Goal: Use online tool/utility: Utilize a website feature to perform a specific function

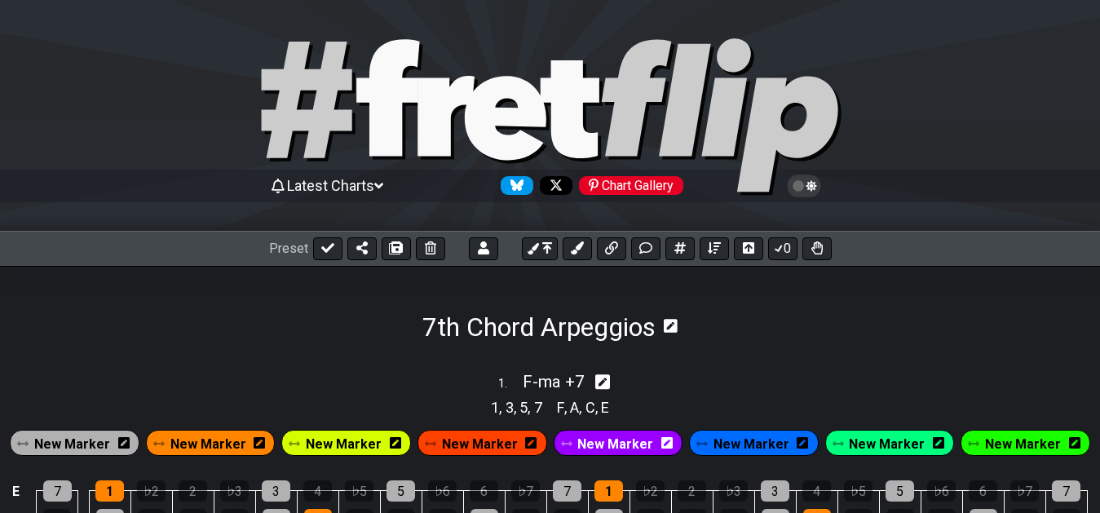
select select "F"
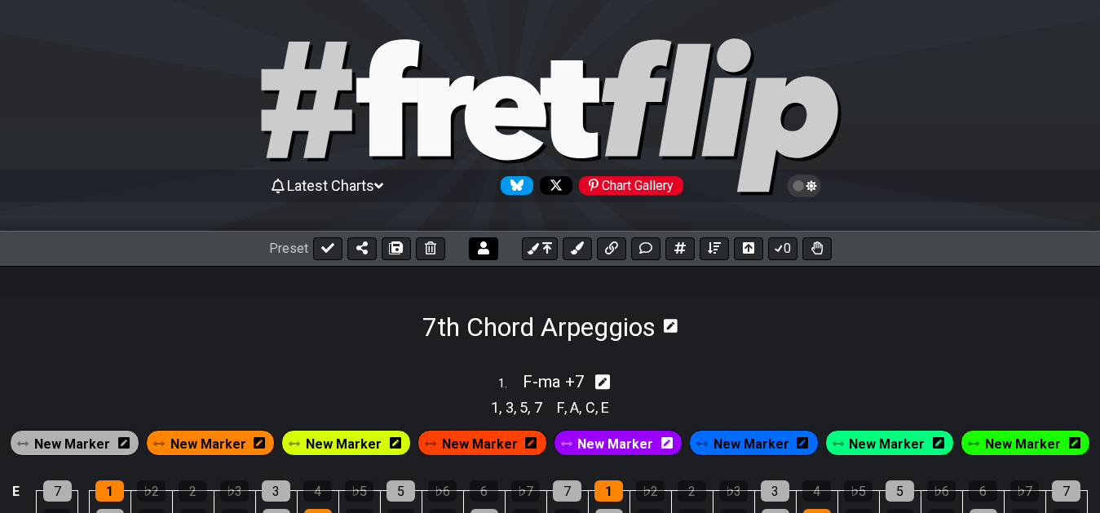
click at [482, 247] on icon at bounding box center [483, 247] width 11 height 13
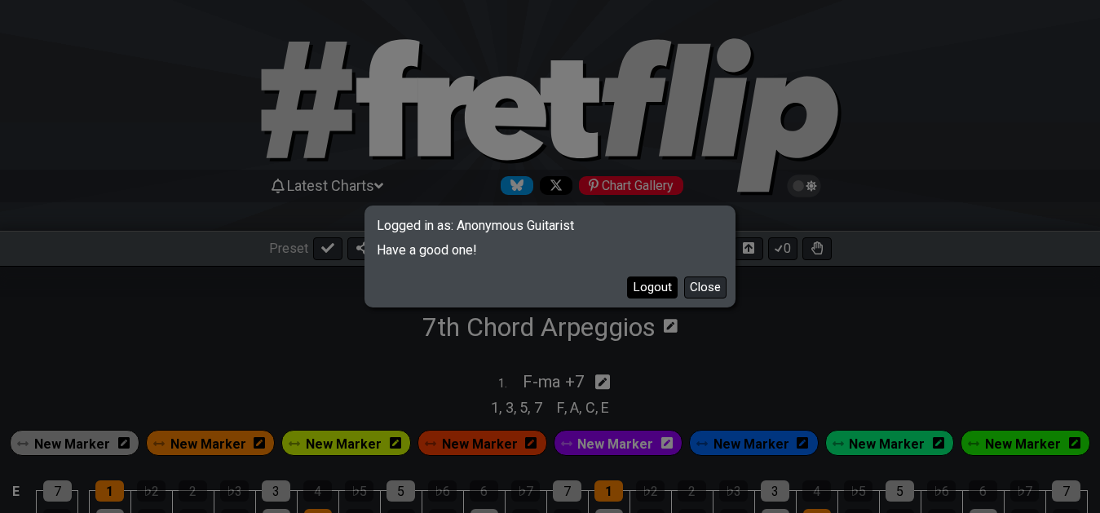
click at [647, 287] on button "Logout" at bounding box center [652, 287] width 51 height 22
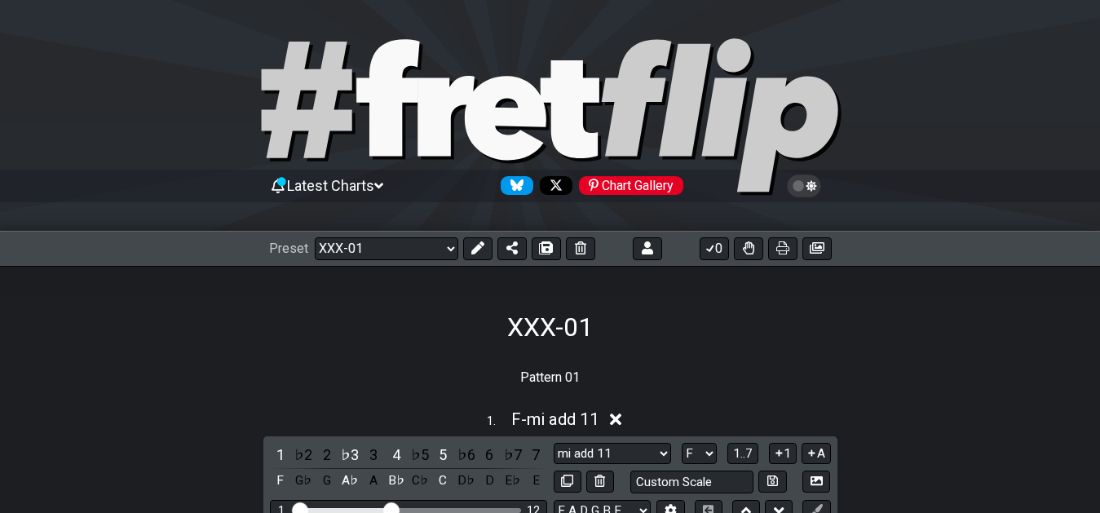
select select "/02YWF79B"
select select "mi add 11"
select select "F"
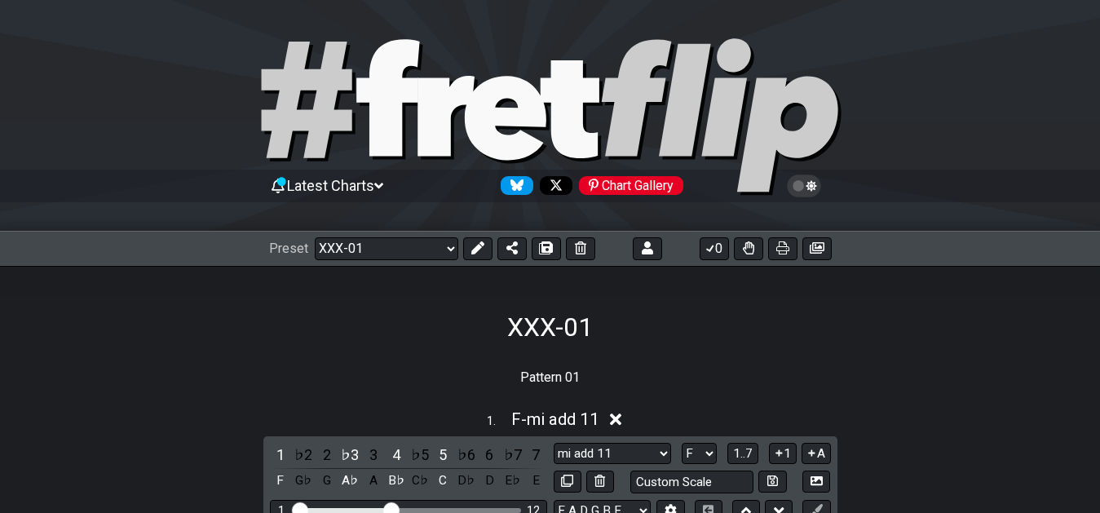
select select "F"
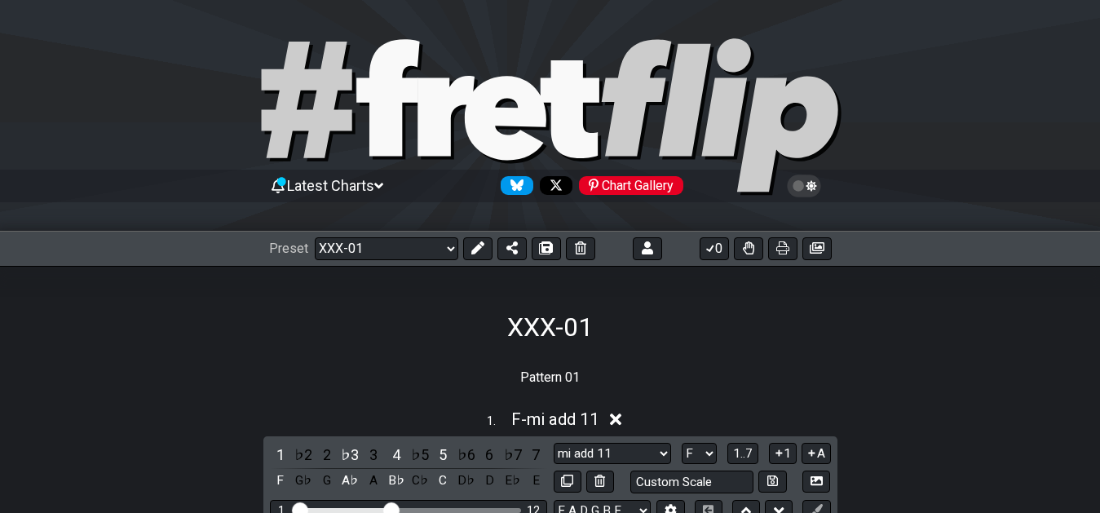
select select "F"
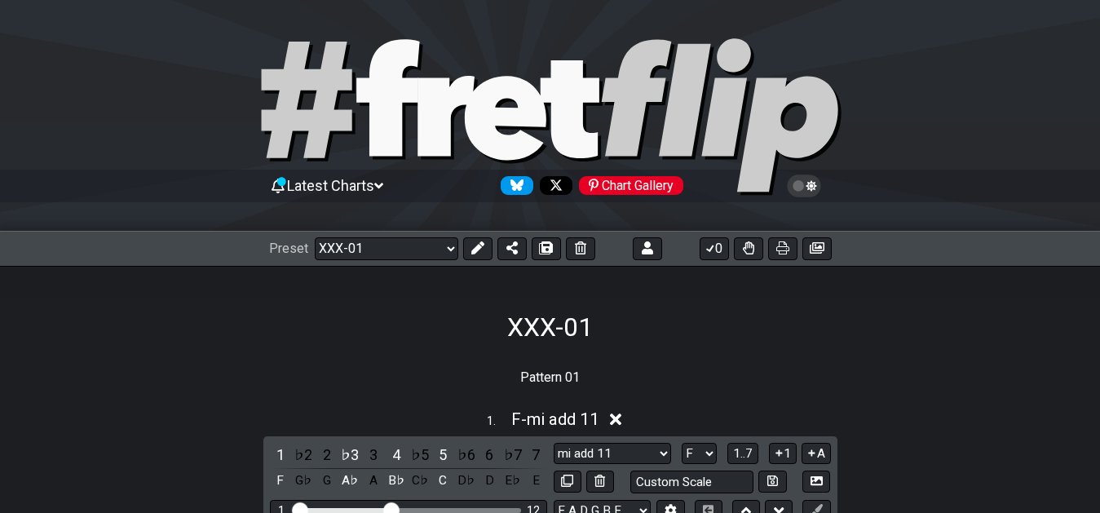
select select "F"
click at [648, 237] on button at bounding box center [647, 248] width 29 height 23
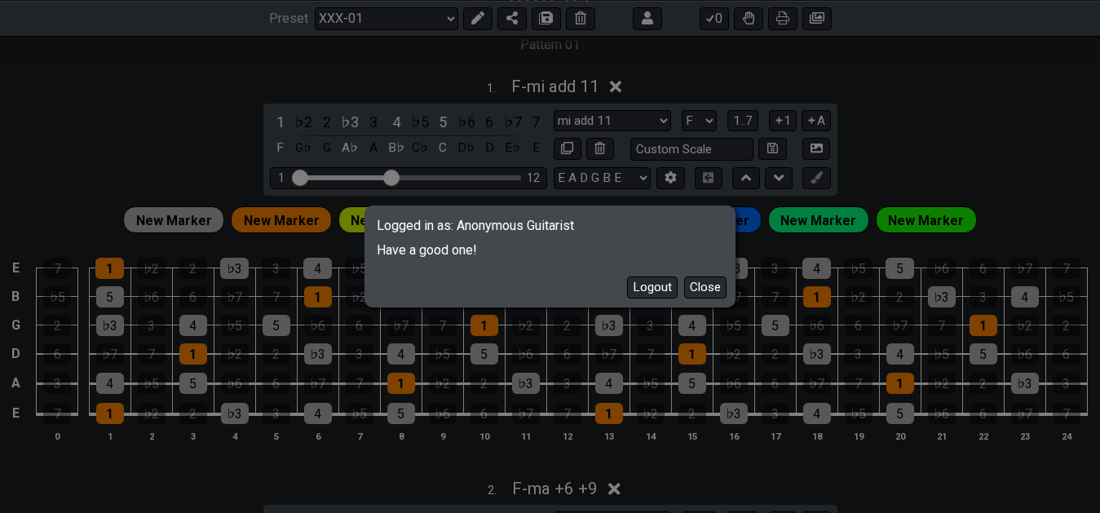
drag, startPoint x: 664, startPoint y: 283, endPoint x: 653, endPoint y: 281, distance: 10.7
click at [658, 285] on button "Logout" at bounding box center [652, 287] width 51 height 22
